Goal: Task Accomplishment & Management: Use online tool/utility

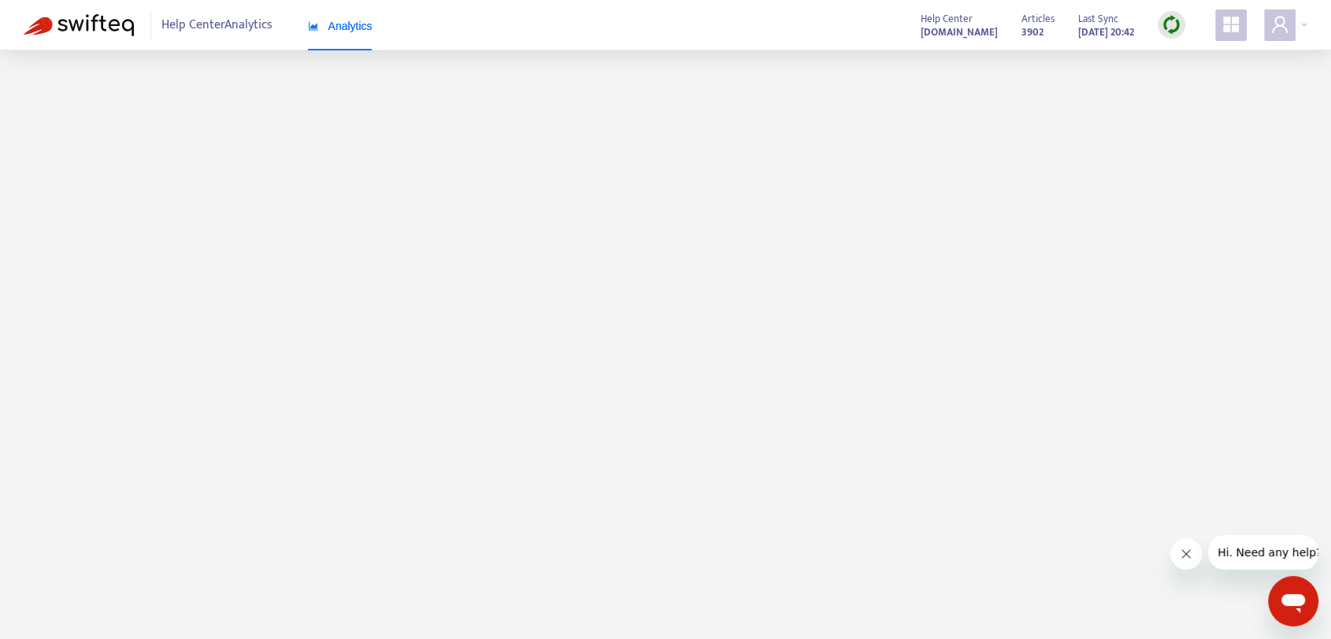
click at [1163, 227] on main at bounding box center [665, 369] width 1331 height 639
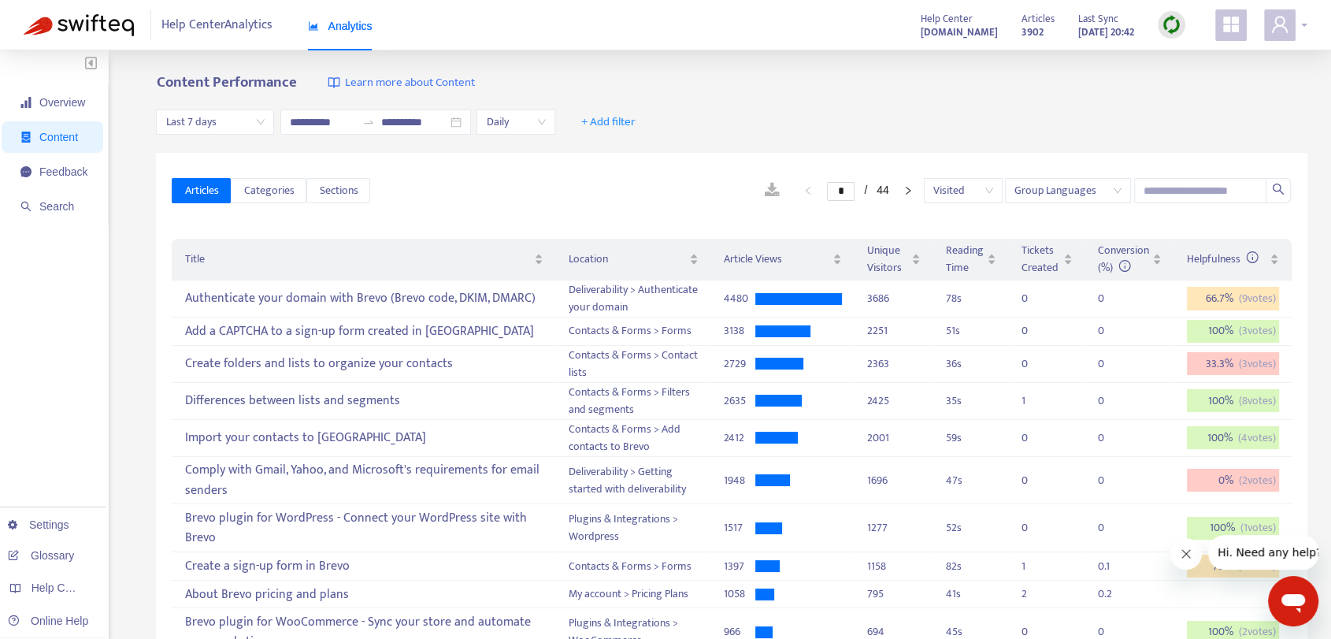
click at [1298, 28] on div at bounding box center [1285, 25] width 43 height 32
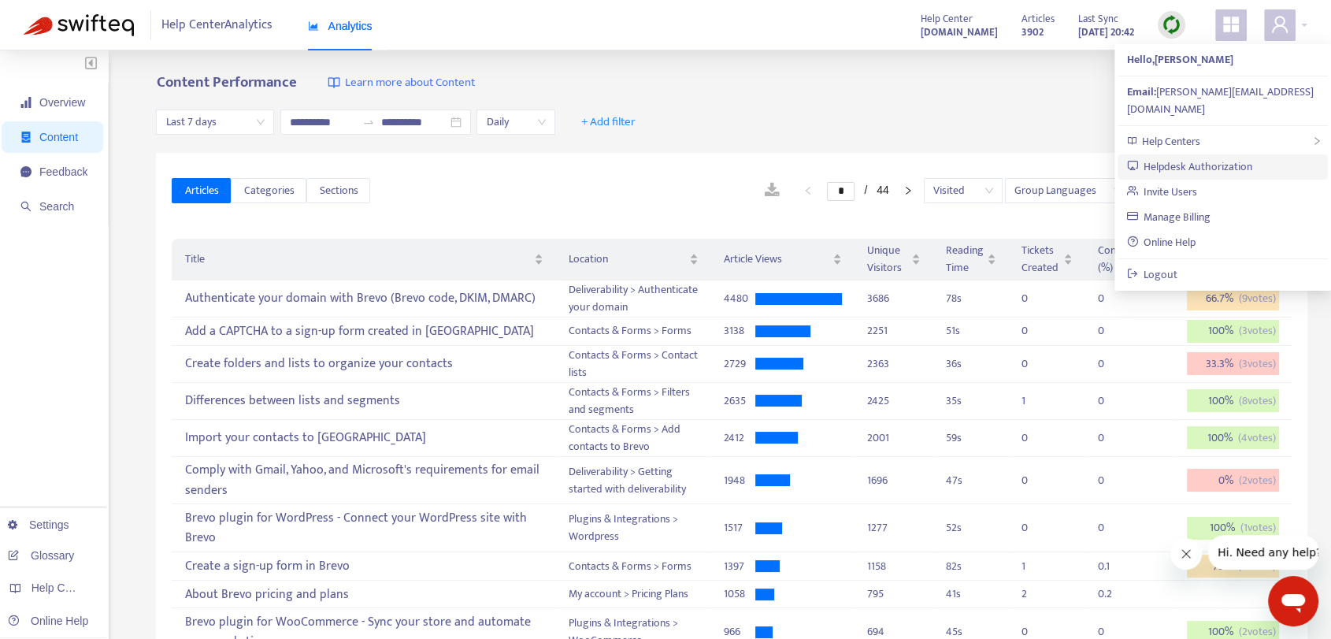
click at [1240, 158] on link "Helpdesk Authorization" at bounding box center [1190, 167] width 126 height 18
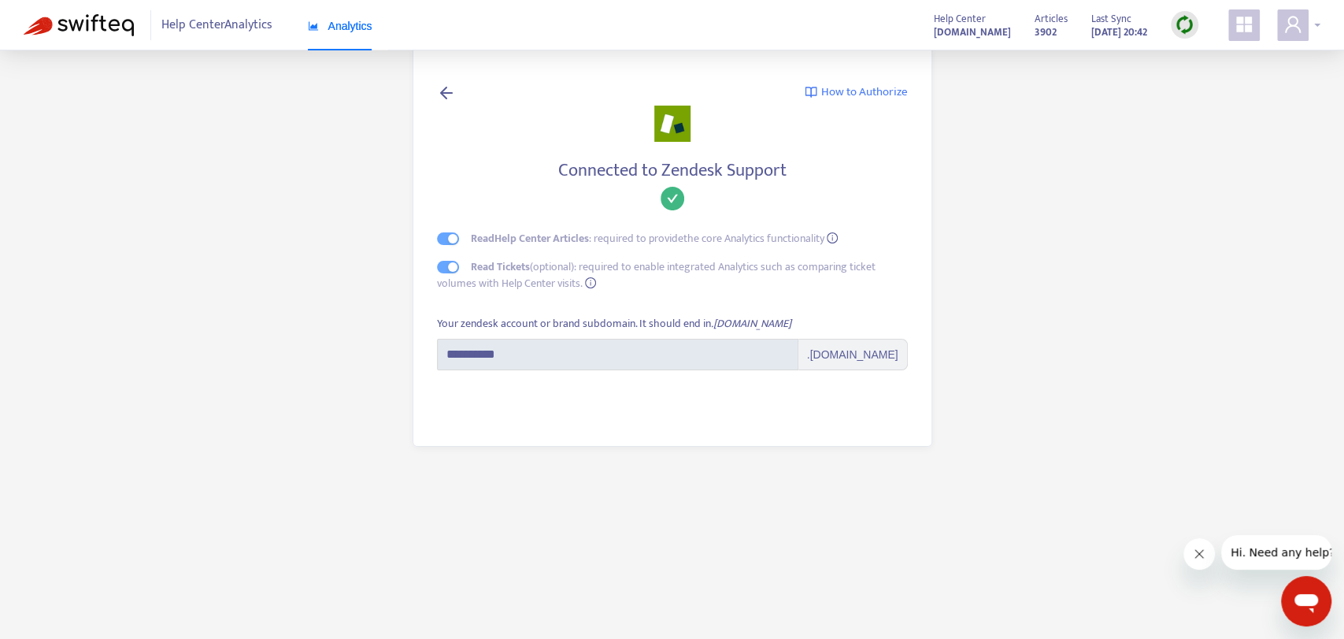
click at [1311, 27] on div at bounding box center [1298, 25] width 43 height 32
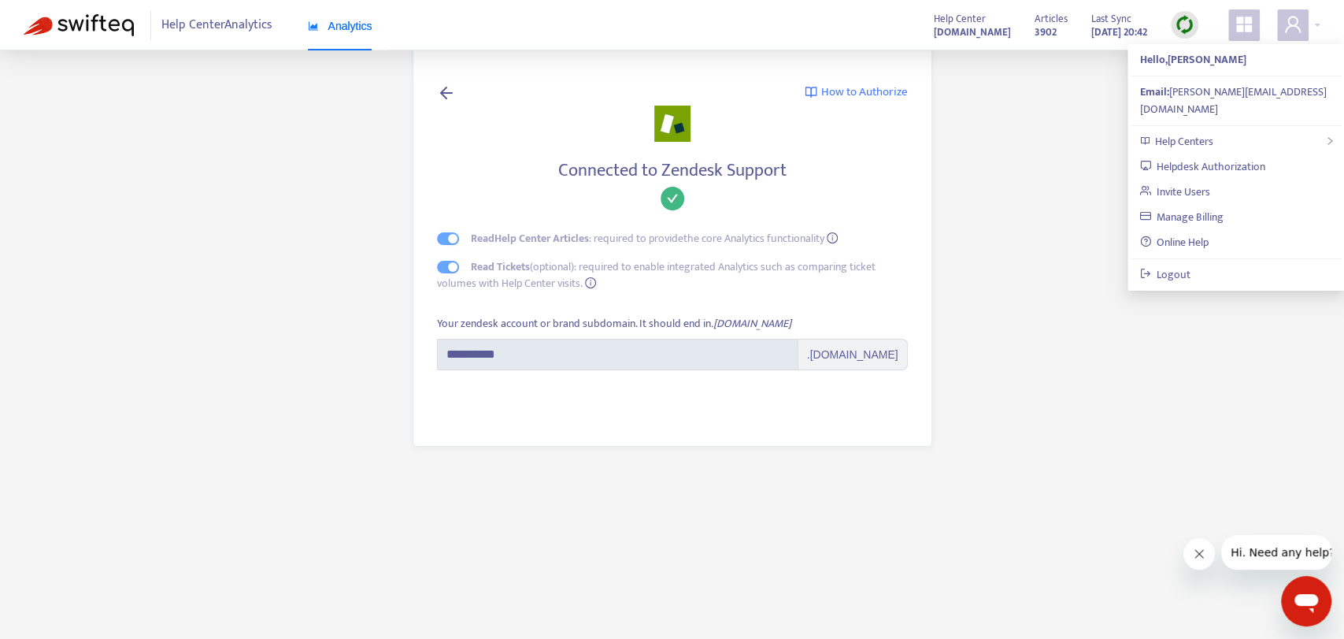
click at [990, 134] on main "**********" at bounding box center [672, 319] width 1344 height 639
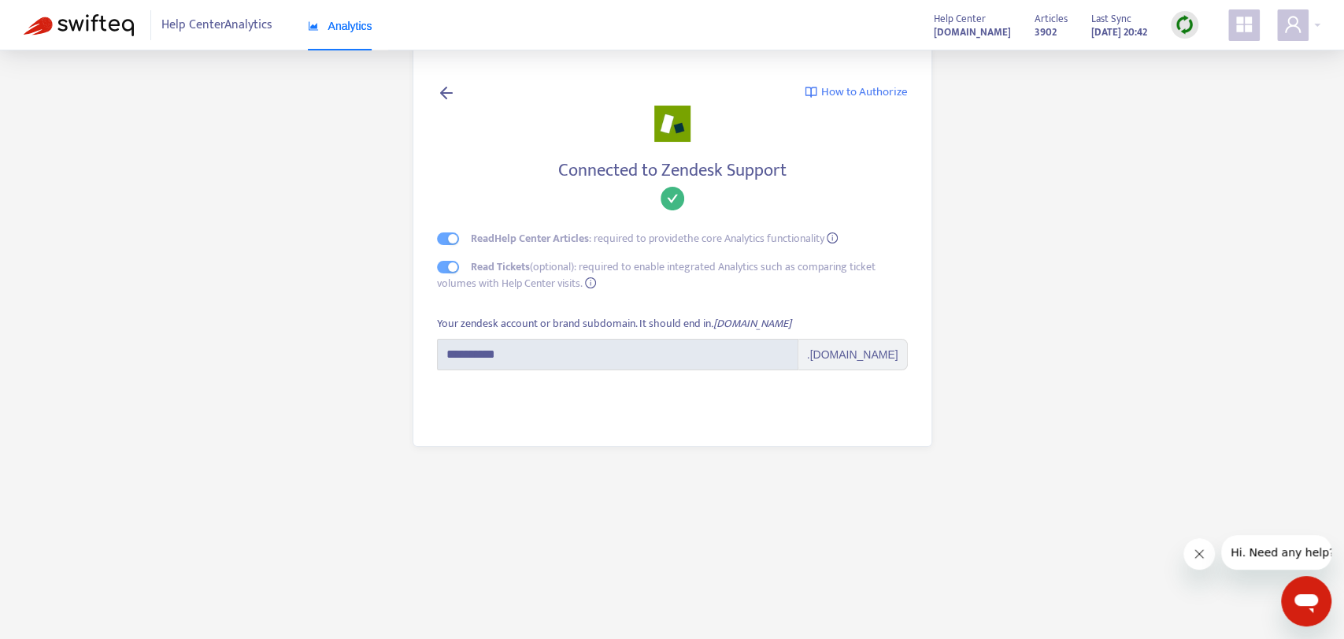
click at [359, 27] on span "Analytics" at bounding box center [340, 26] width 65 height 13
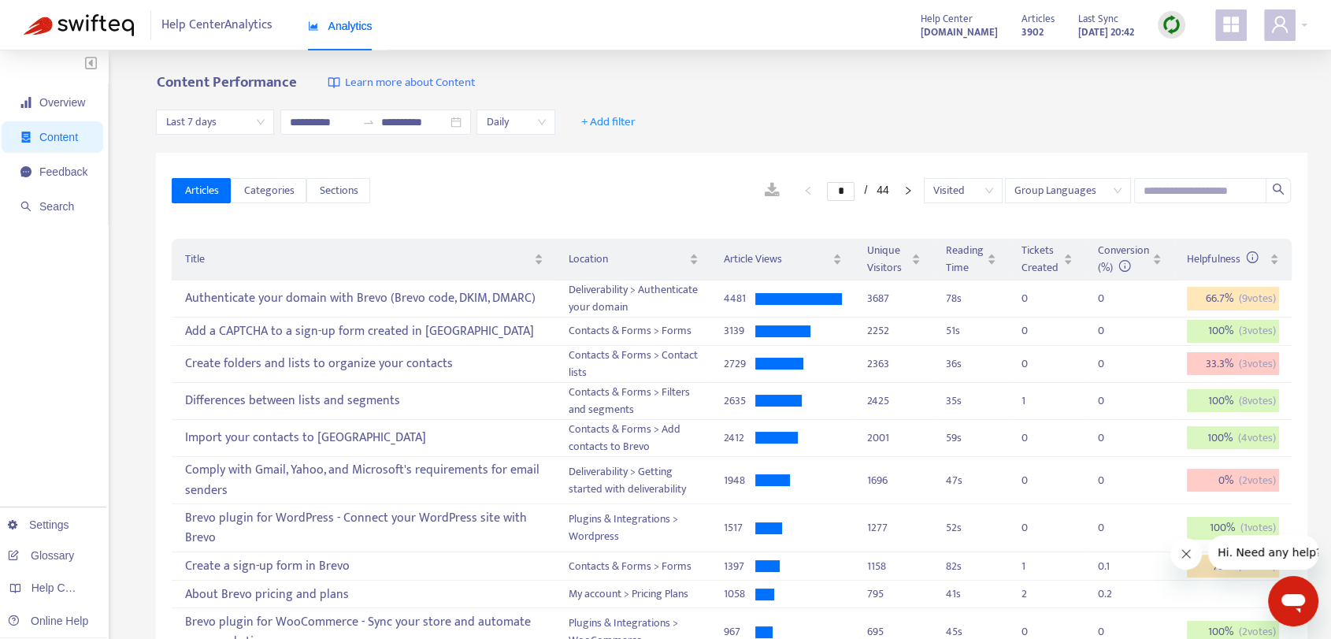
click at [250, 125] on span "Last 7 days" at bounding box center [214, 122] width 99 height 24
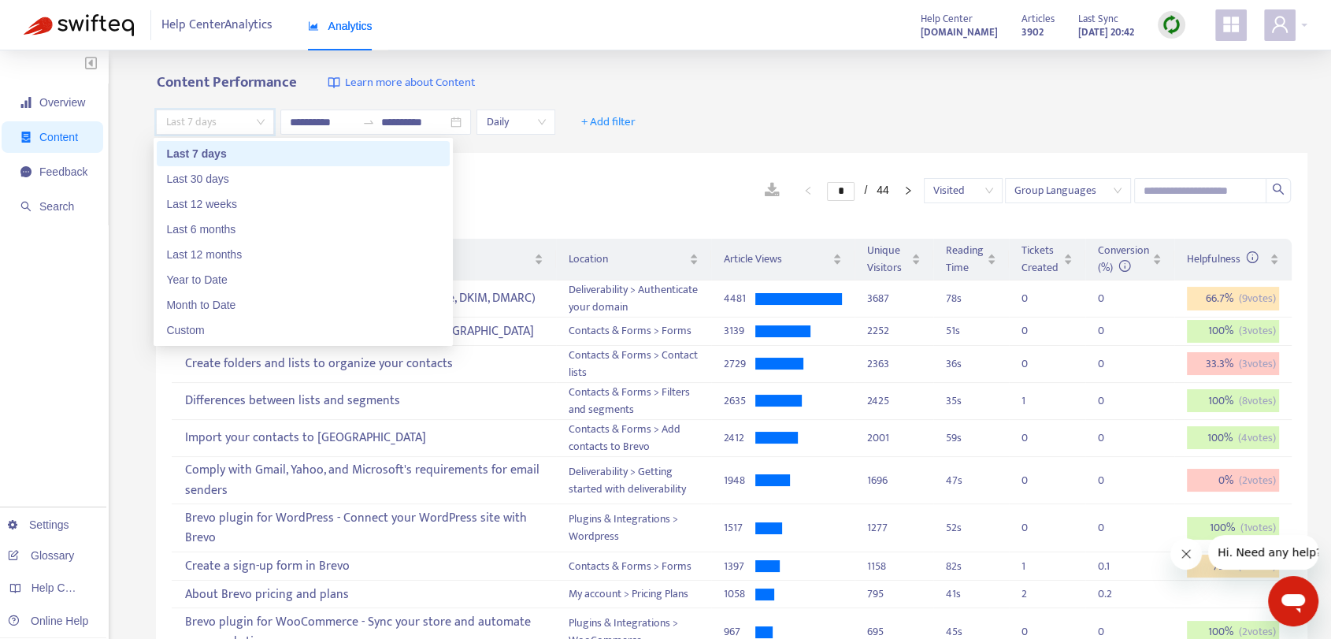
click at [250, 125] on span "Last 7 days" at bounding box center [214, 122] width 99 height 24
click at [245, 128] on span "Last 7 days" at bounding box center [214, 122] width 99 height 24
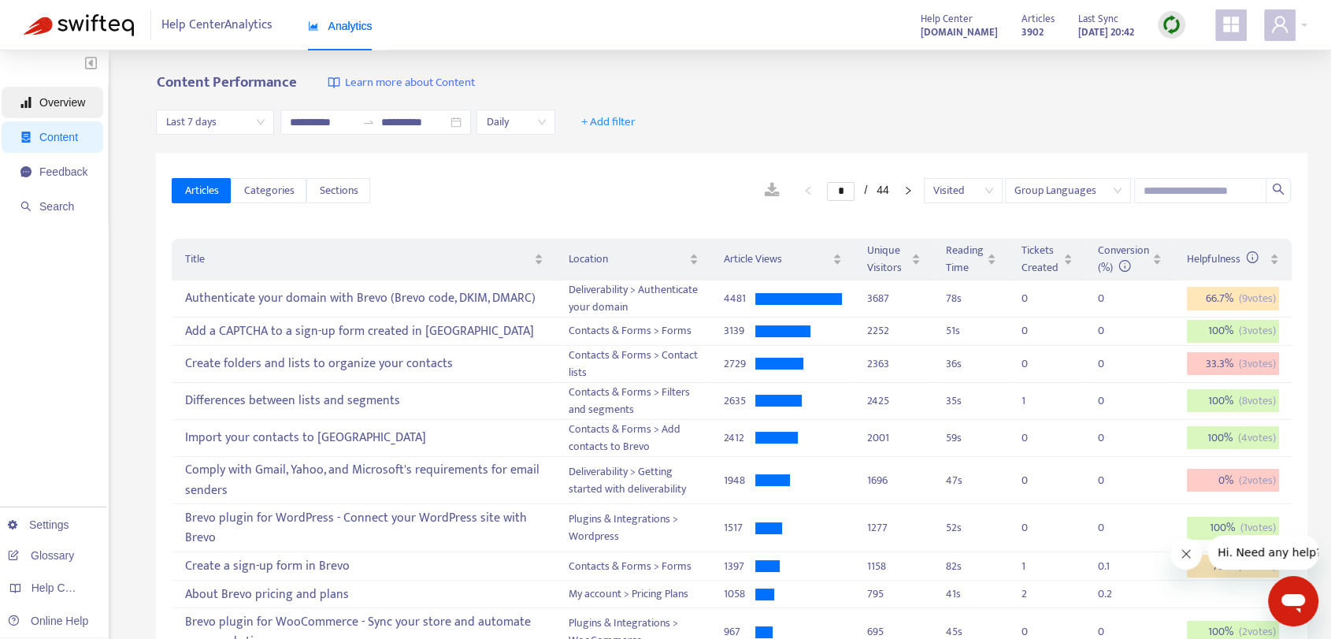
click at [62, 102] on span "Overview" at bounding box center [62, 102] width 46 height 13
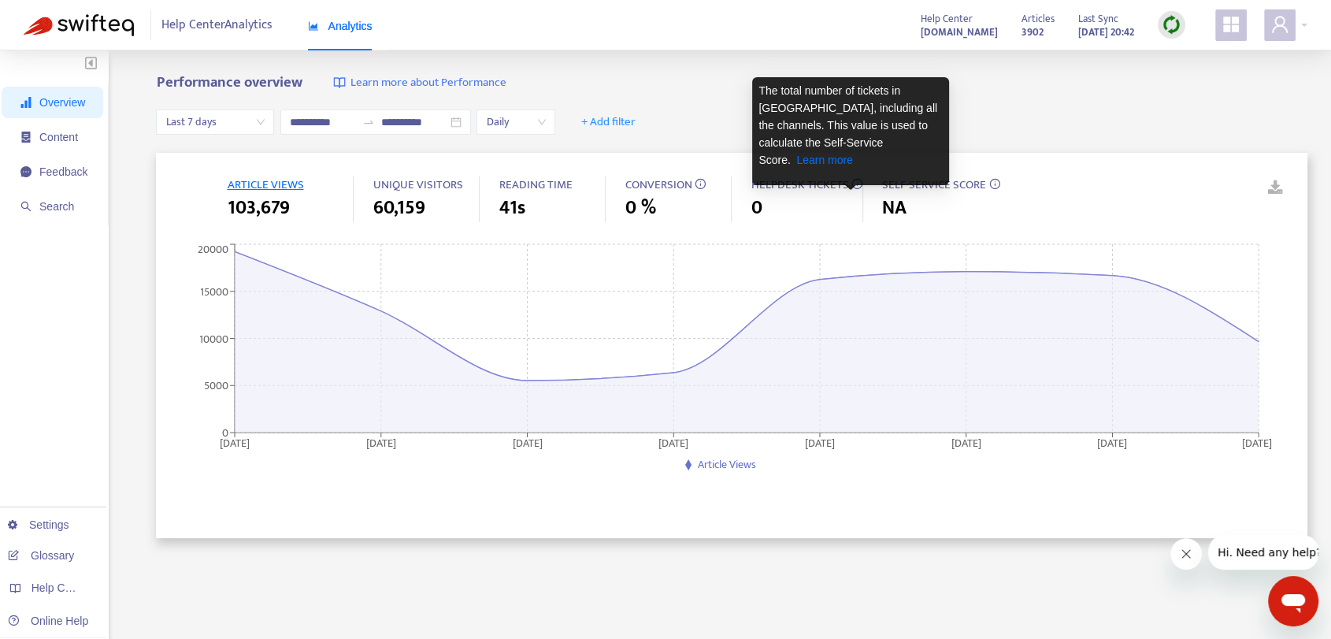
click at [851, 185] on icon at bounding box center [856, 183] width 11 height 11
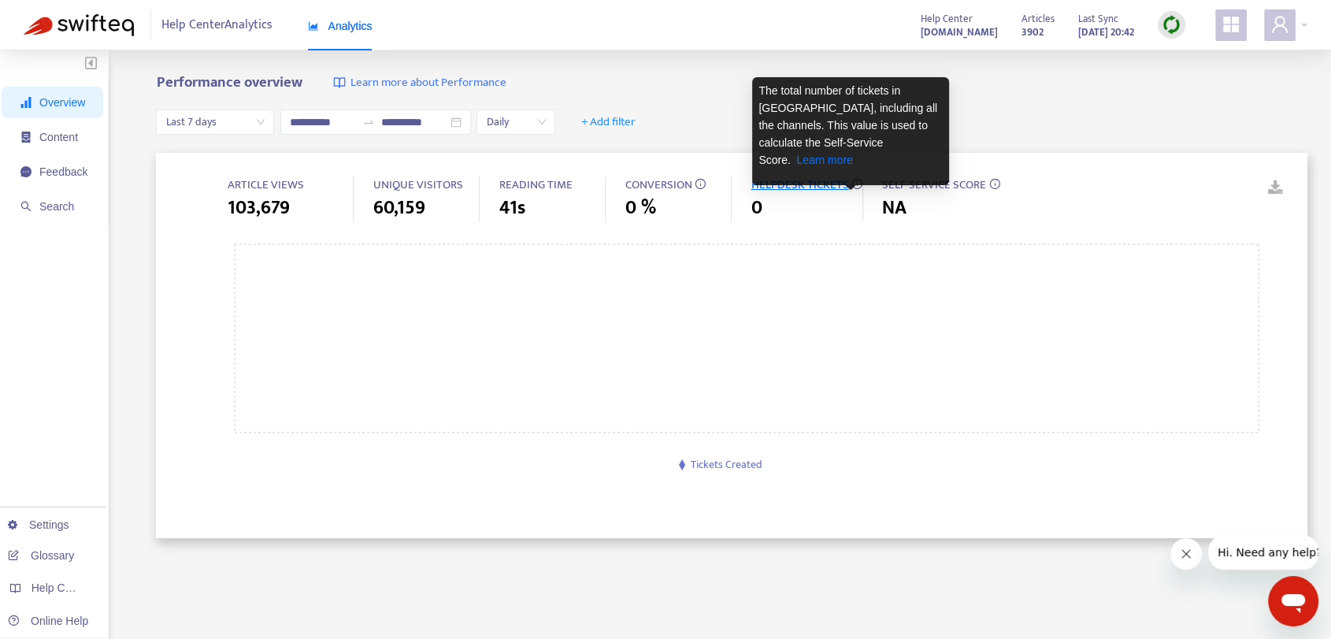
click at [851, 185] on icon at bounding box center [856, 183] width 11 height 11
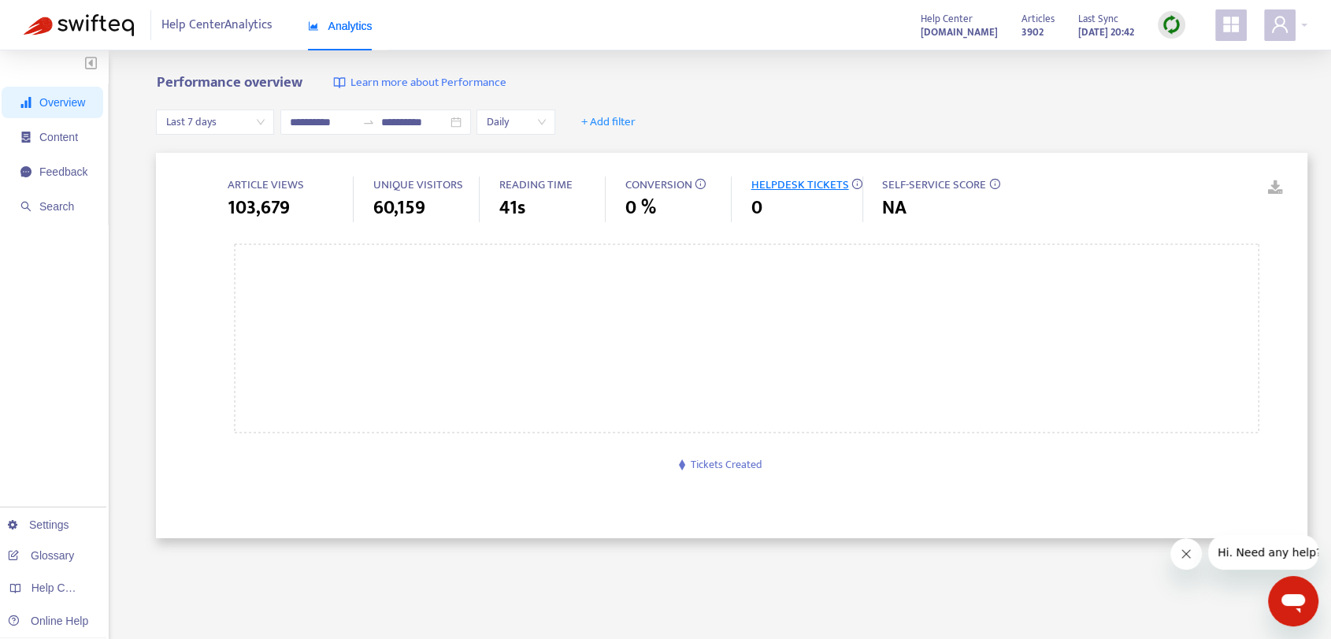
click at [793, 180] on span "HELPDESK TICKETS" at bounding box center [800, 185] width 98 height 20
click at [80, 129] on span "Content" at bounding box center [53, 137] width 67 height 32
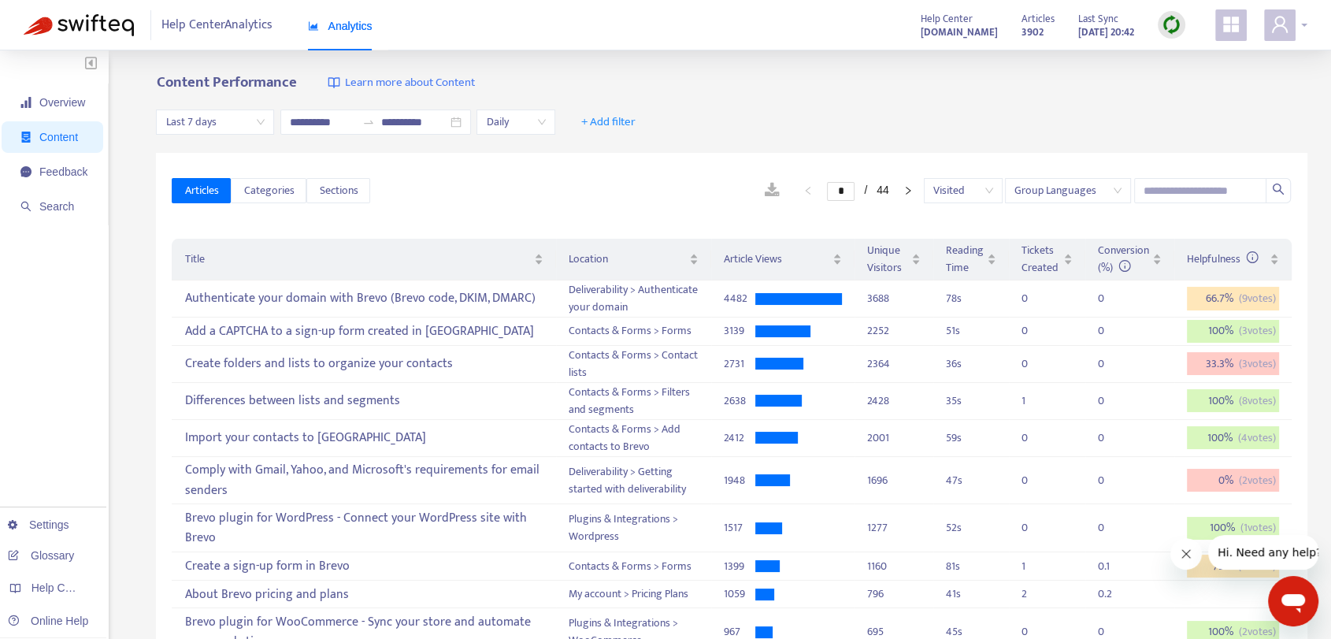
click at [1286, 22] on icon "user" at bounding box center [1279, 24] width 19 height 19
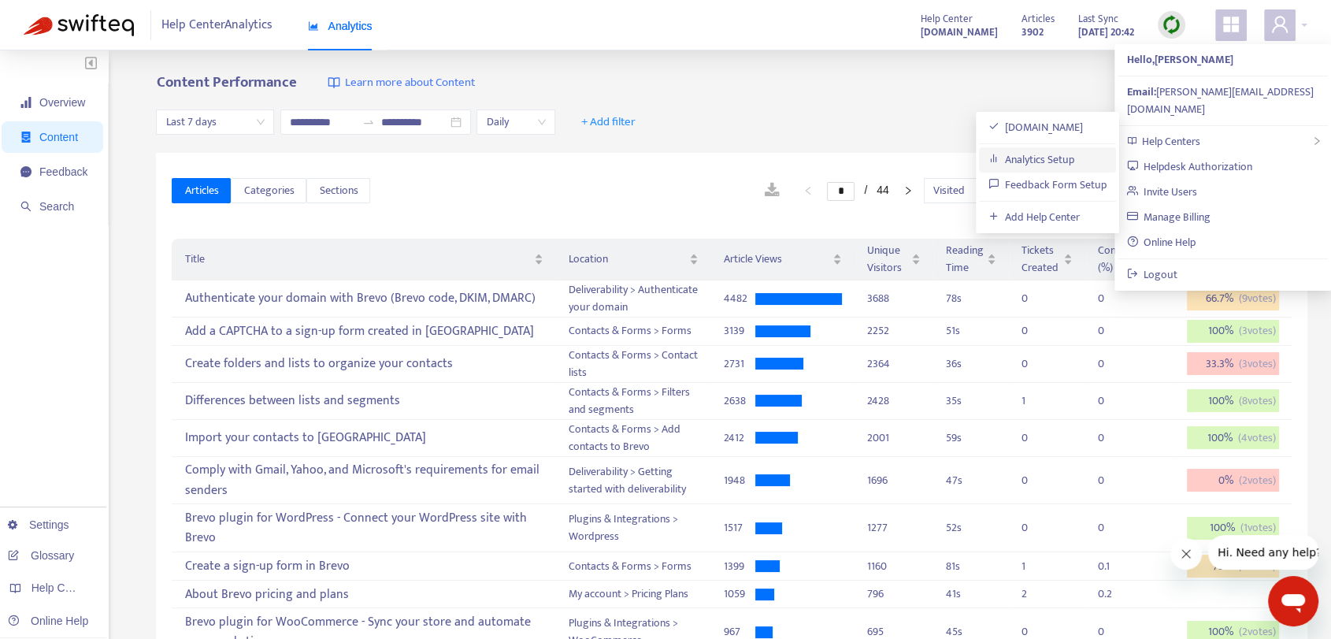
click at [1075, 159] on link "Analytics Setup" at bounding box center [1031, 159] width 87 height 18
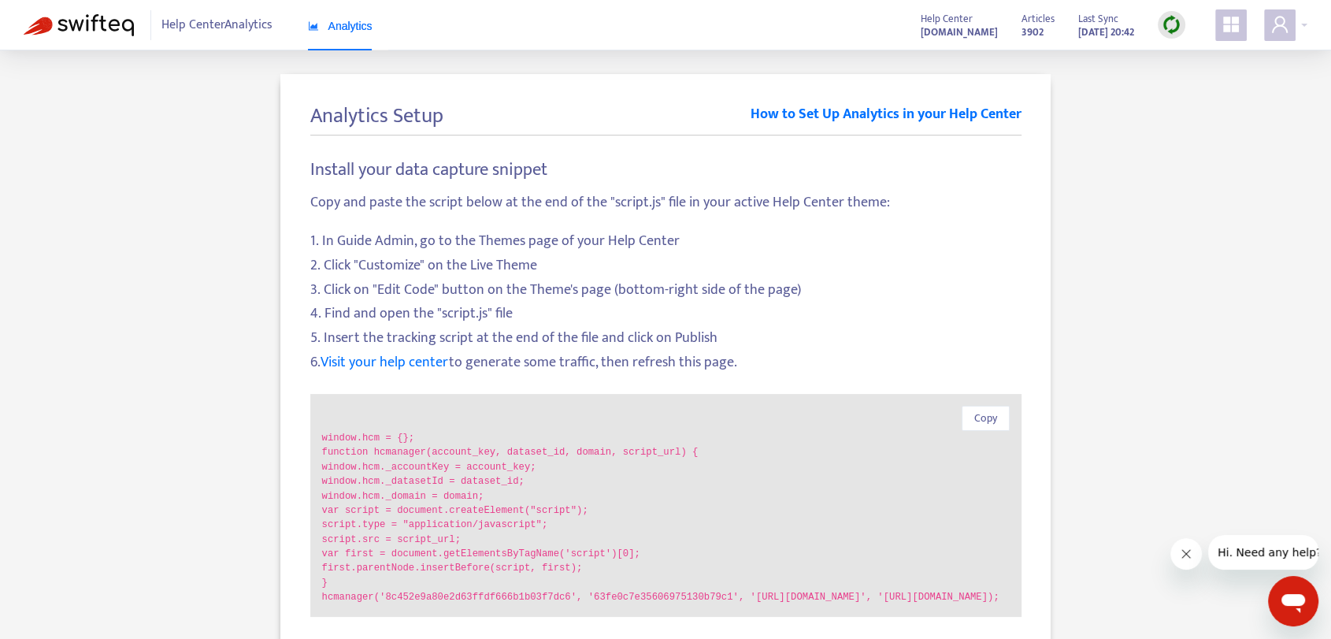
scroll to position [189, 0]
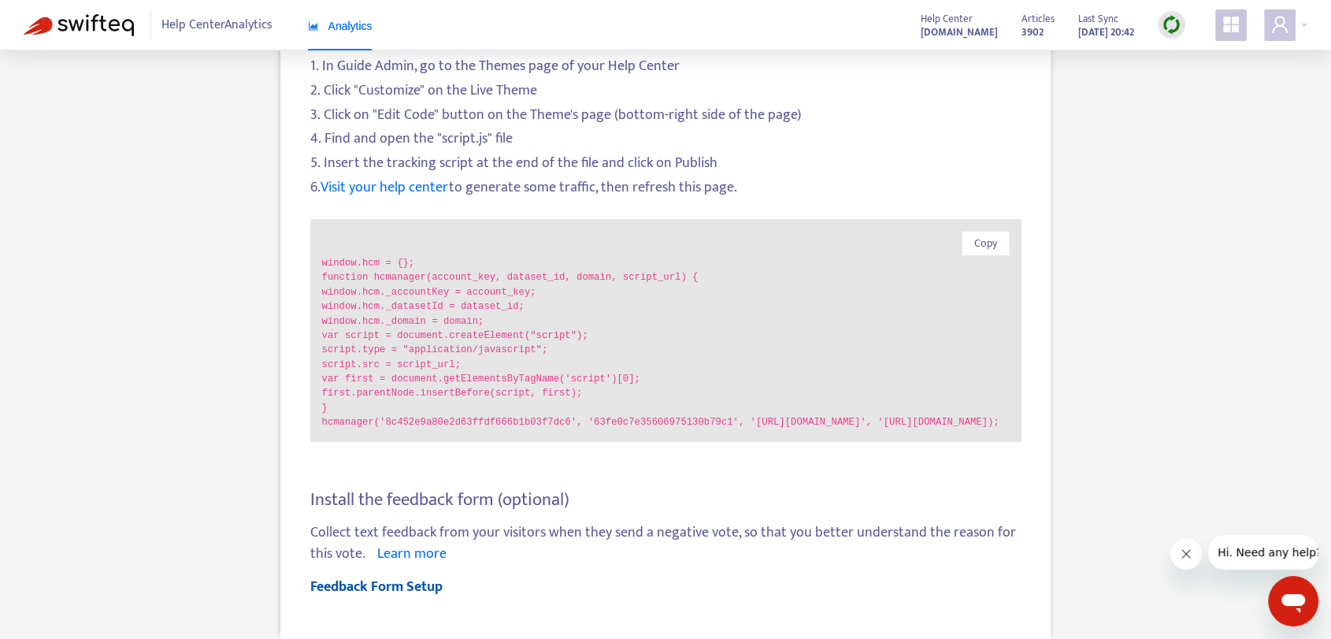
click at [382, 591] on link "Feedback Form Setup" at bounding box center [376, 587] width 132 height 24
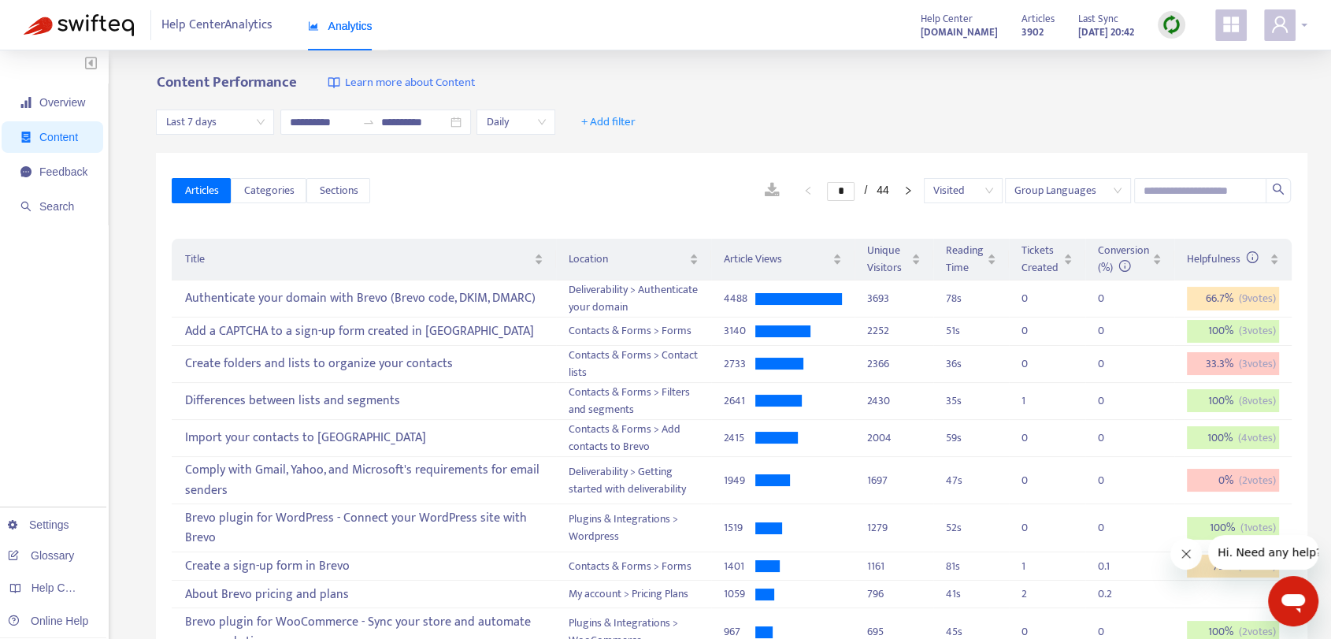
click at [1265, 23] on span at bounding box center [1280, 25] width 32 height 32
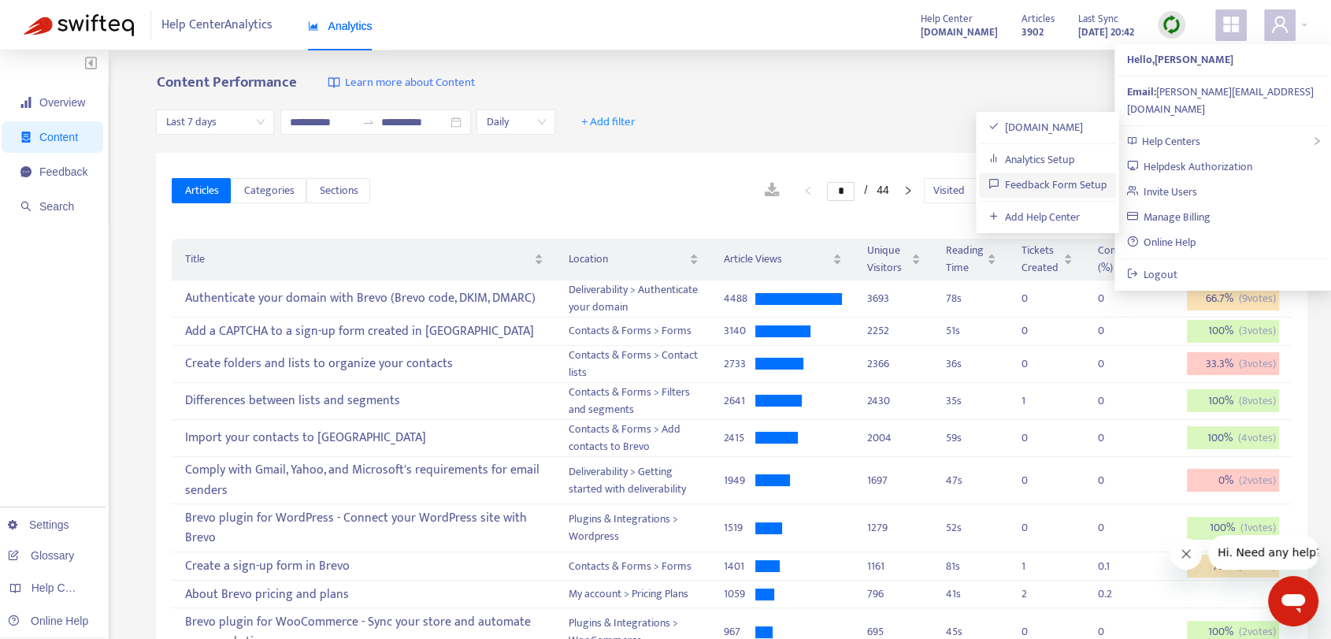
click at [1077, 184] on link "Feedback Form Setup" at bounding box center [1047, 185] width 119 height 18
